Goal: Task Accomplishment & Management: Use online tool/utility

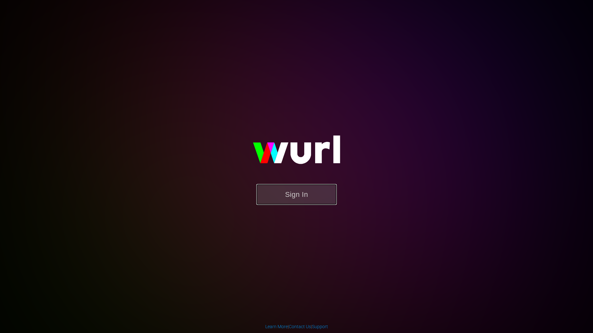
click at [307, 202] on button "Sign In" at bounding box center [296, 194] width 80 height 21
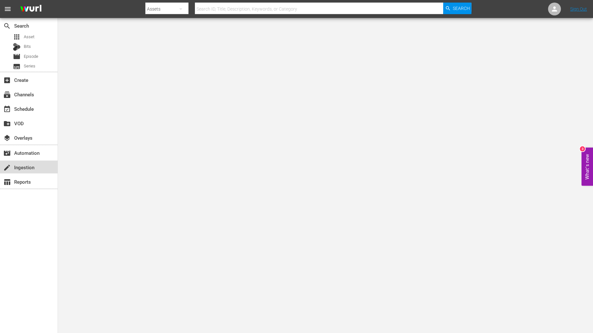
click at [23, 168] on div "create Ingestion" at bounding box center [18, 167] width 36 height 6
